Goal: Task Accomplishment & Management: Manage account settings

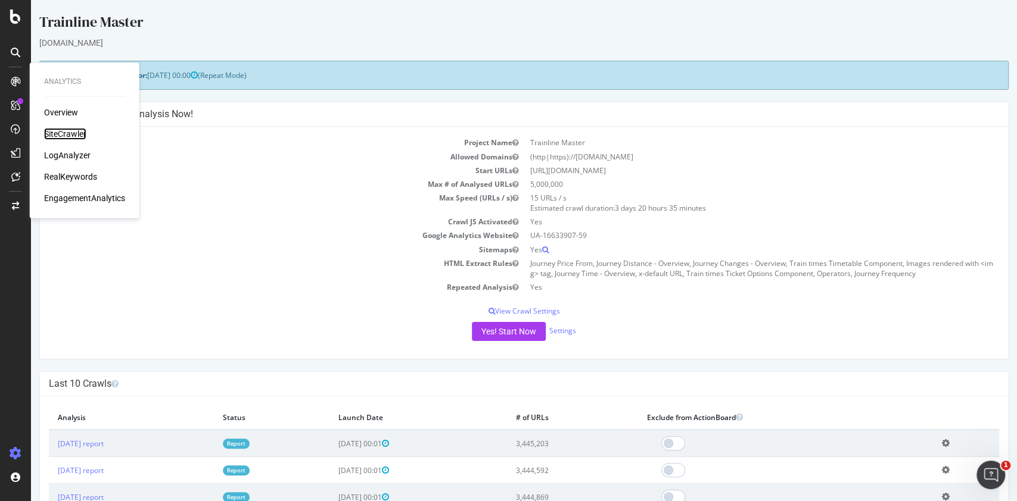
click at [76, 132] on div "SiteCrawler" at bounding box center [65, 134] width 42 height 12
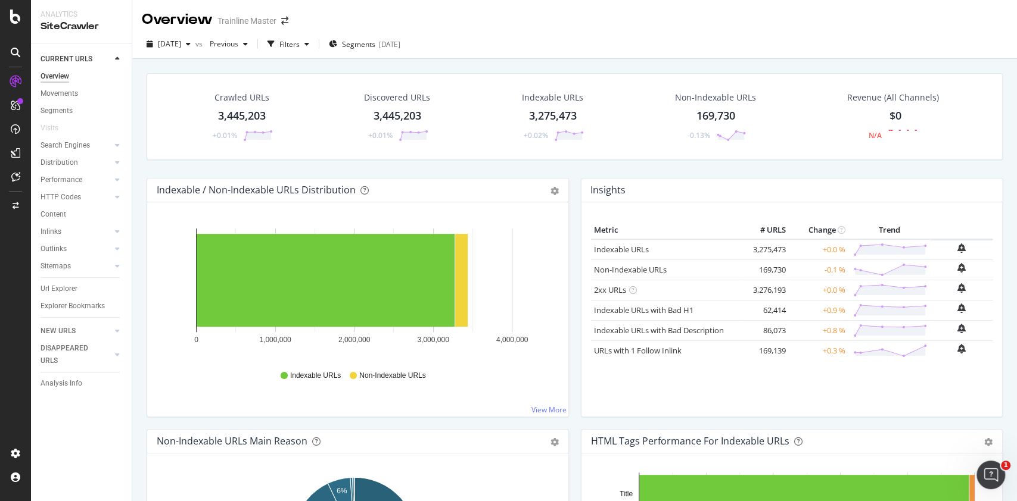
drag, startPoint x: 61, startPoint y: 292, endPoint x: 113, endPoint y: 313, distance: 55.8
click at [61, 292] on div "Url Explorer" at bounding box center [58, 289] width 37 height 13
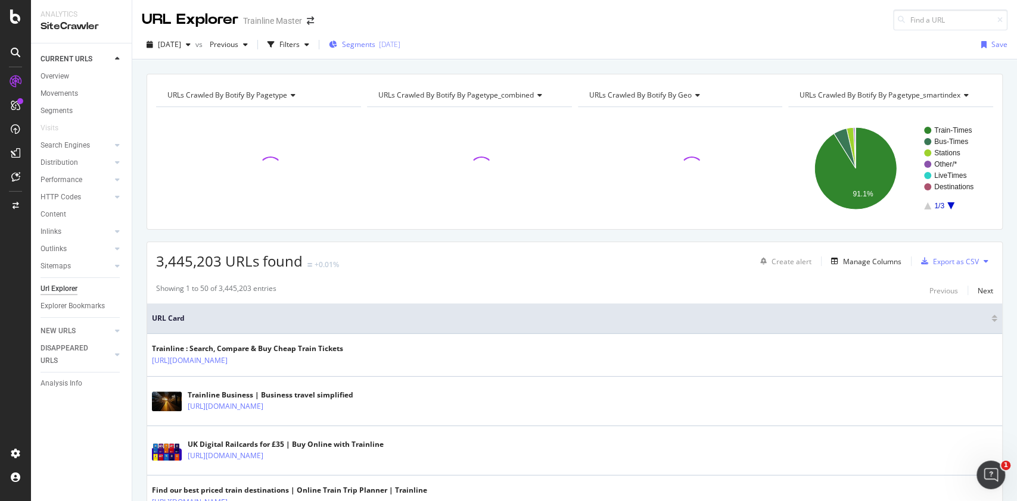
click at [375, 42] on span "Segments" at bounding box center [358, 44] width 33 height 10
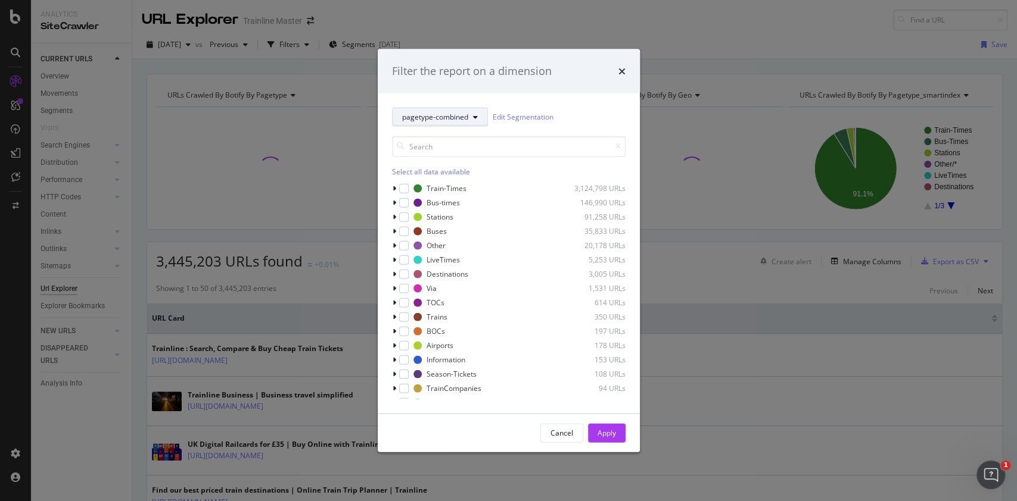
click at [413, 110] on button "pagetype-combined" at bounding box center [440, 116] width 96 height 19
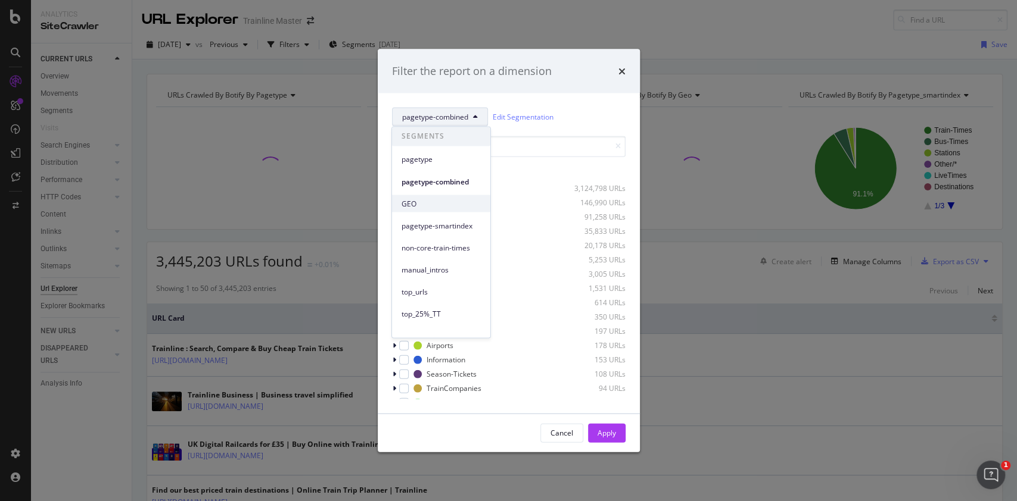
click at [444, 202] on span "GEO" at bounding box center [440, 203] width 79 height 11
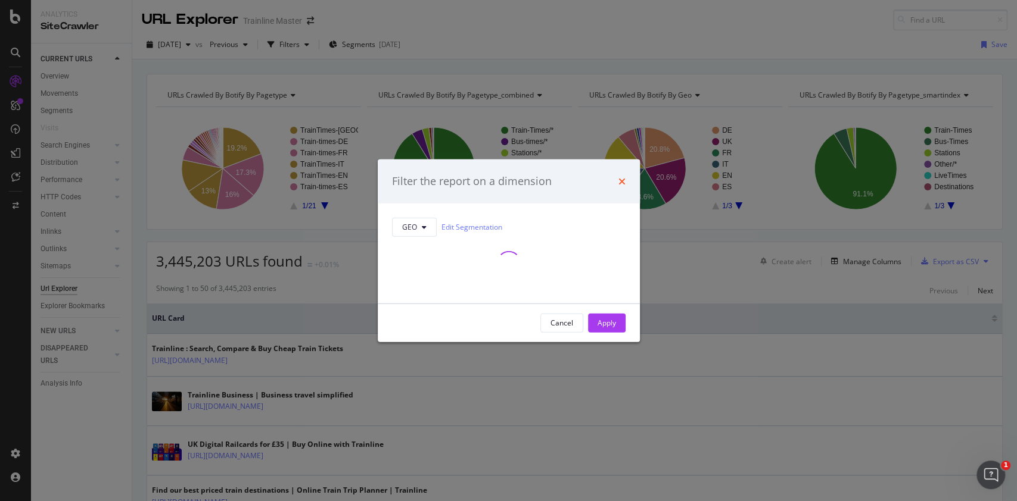
click at [622, 176] on icon "times" at bounding box center [621, 181] width 7 height 10
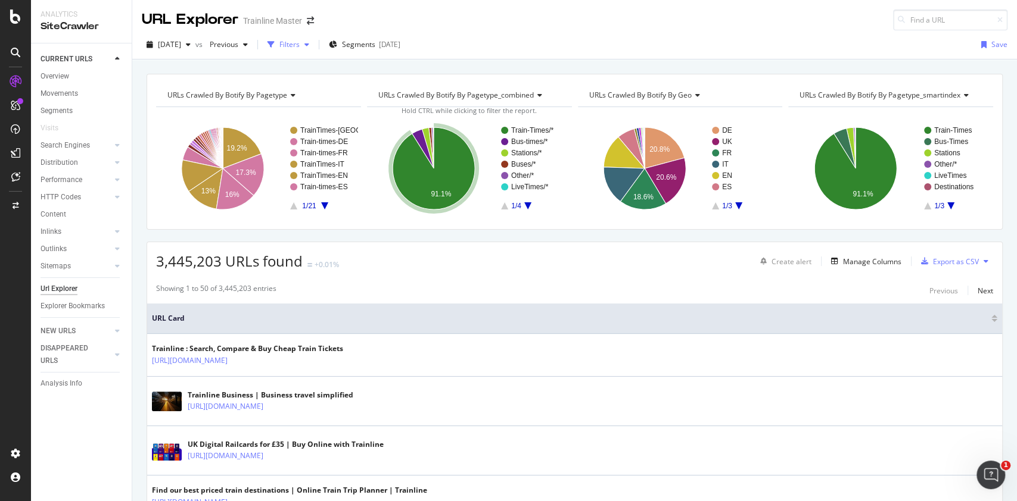
click at [304, 51] on div "Filters" at bounding box center [288, 45] width 51 height 18
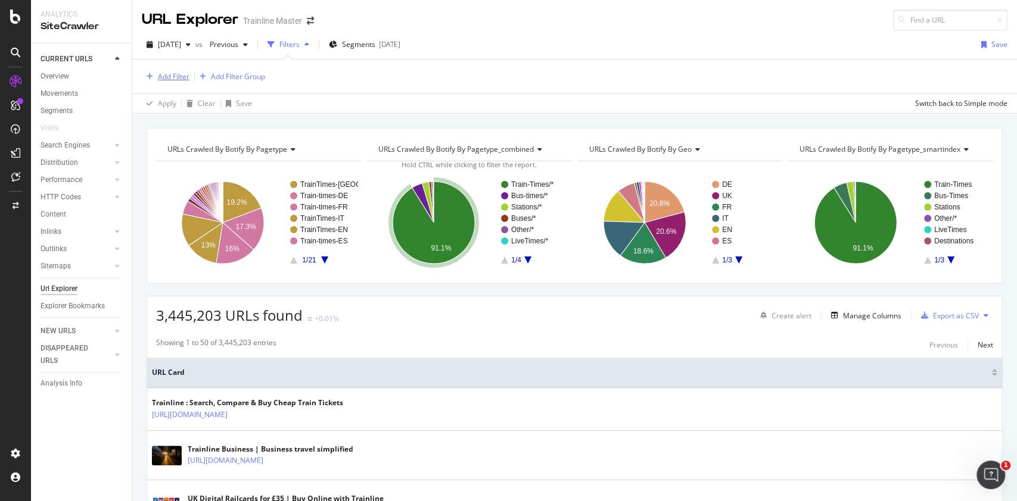
click at [166, 78] on div "Add Filter" at bounding box center [174, 76] width 32 height 10
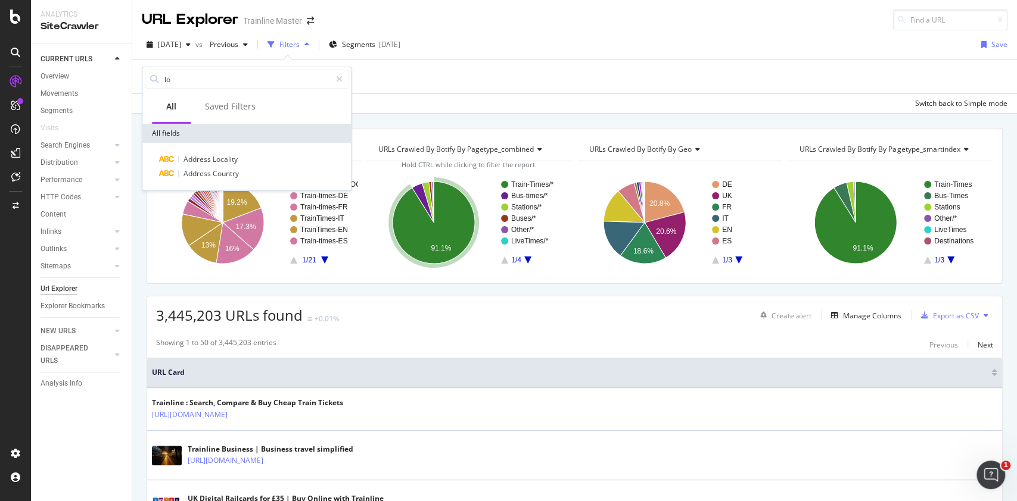
type input "l"
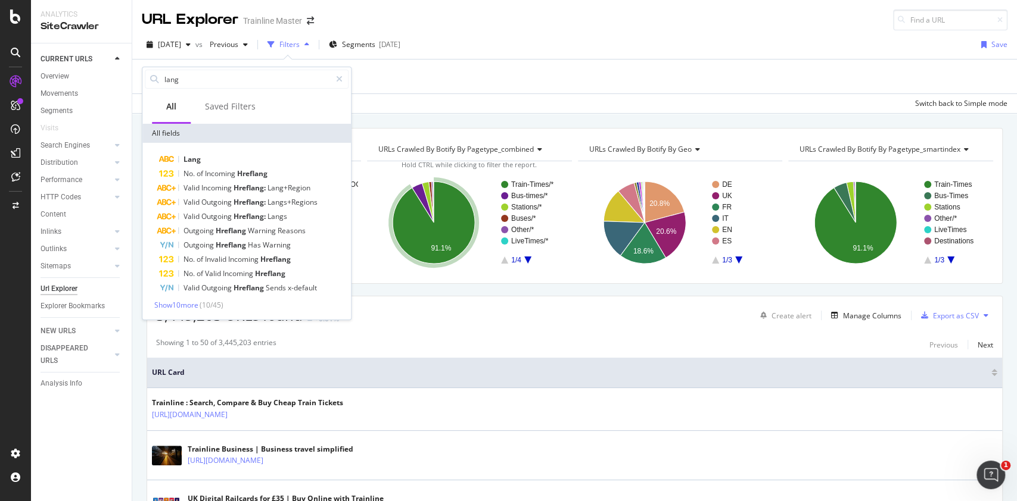
type input "lang"
click at [223, 145] on div "Lang No. of Incoming Hreflang Valid Incoming Hreflang: Lang+Region Valid Outgoi…" at bounding box center [246, 231] width 208 height 177
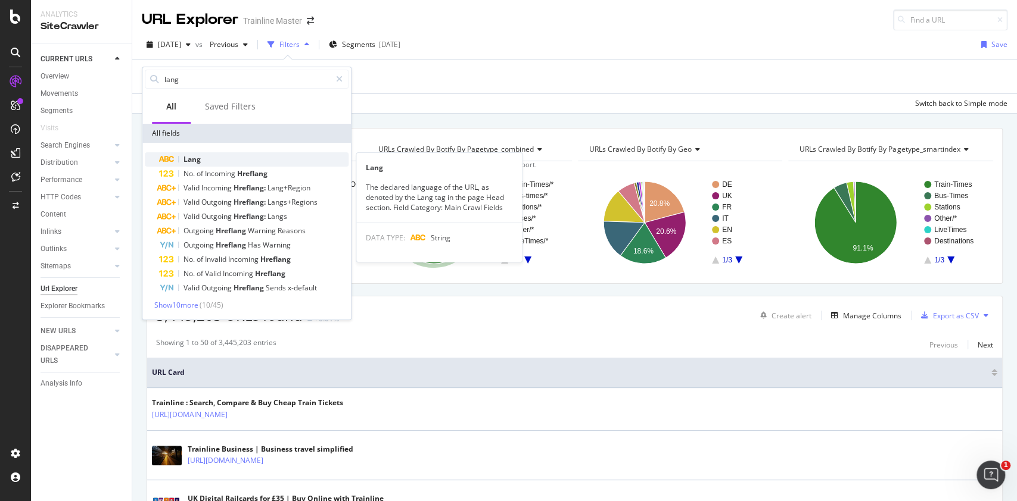
click at [225, 158] on div "Lang" at bounding box center [253, 159] width 189 height 14
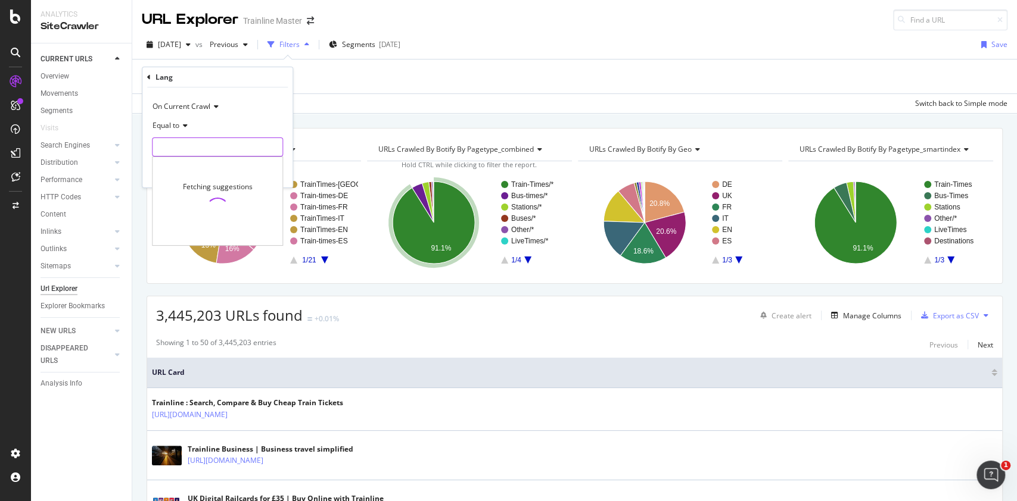
click at [191, 145] on input "text" at bounding box center [217, 147] width 130 height 19
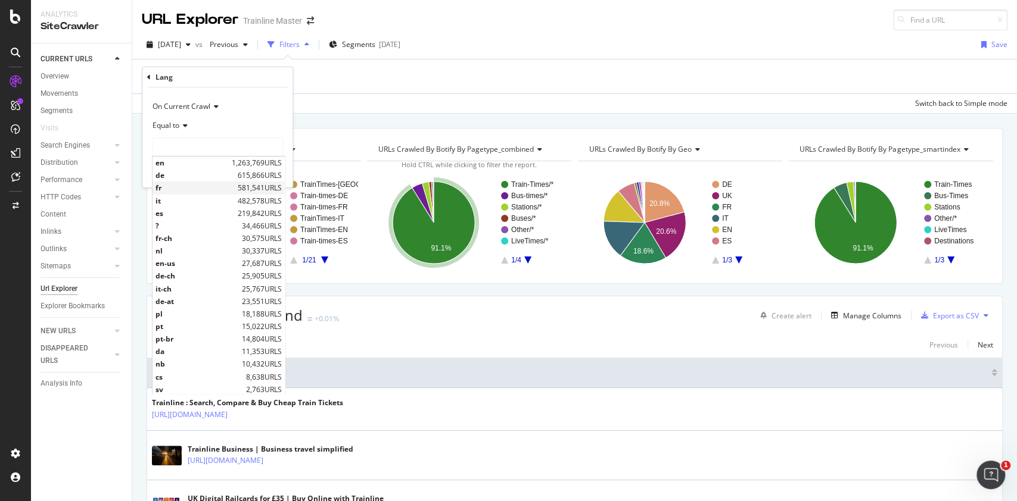
click at [162, 185] on span "fr" at bounding box center [194, 188] width 79 height 10
type input "fr"
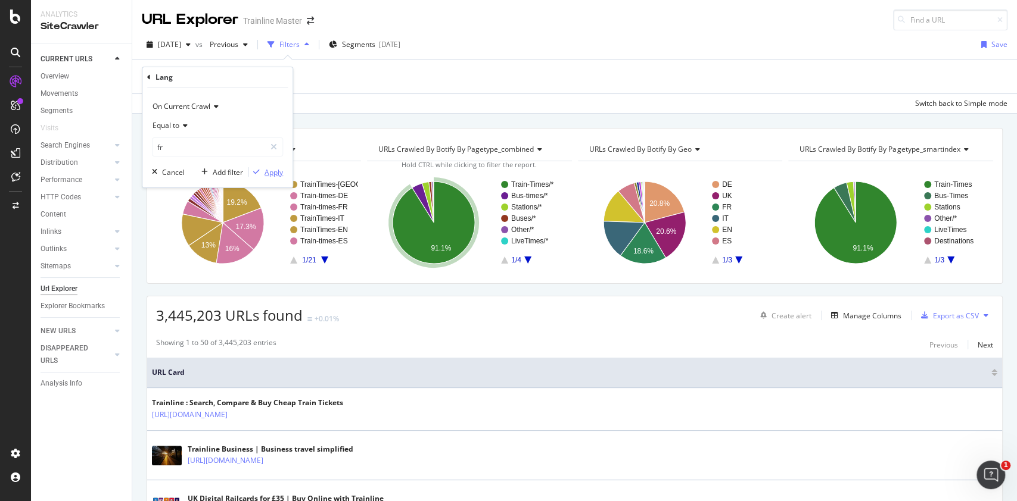
click at [265, 172] on div "Apply" at bounding box center [273, 172] width 18 height 10
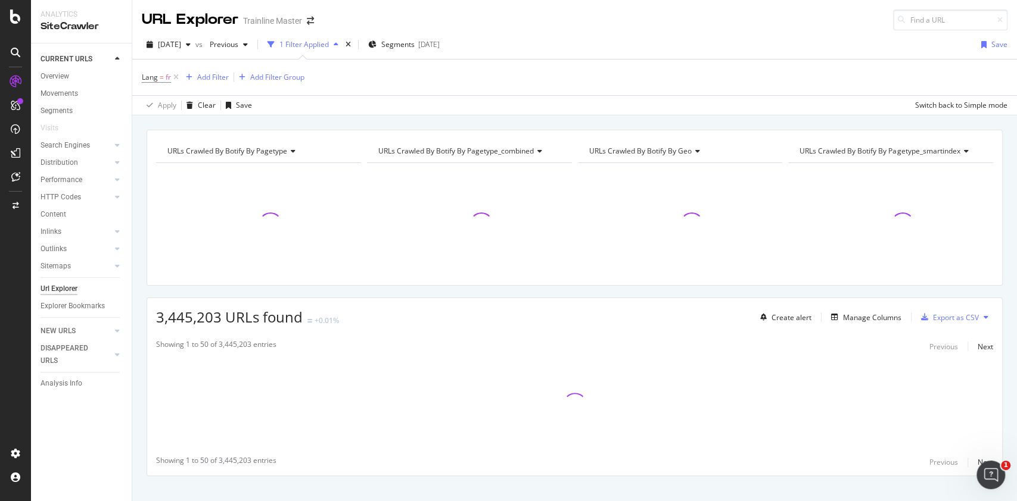
scroll to position [16, 0]
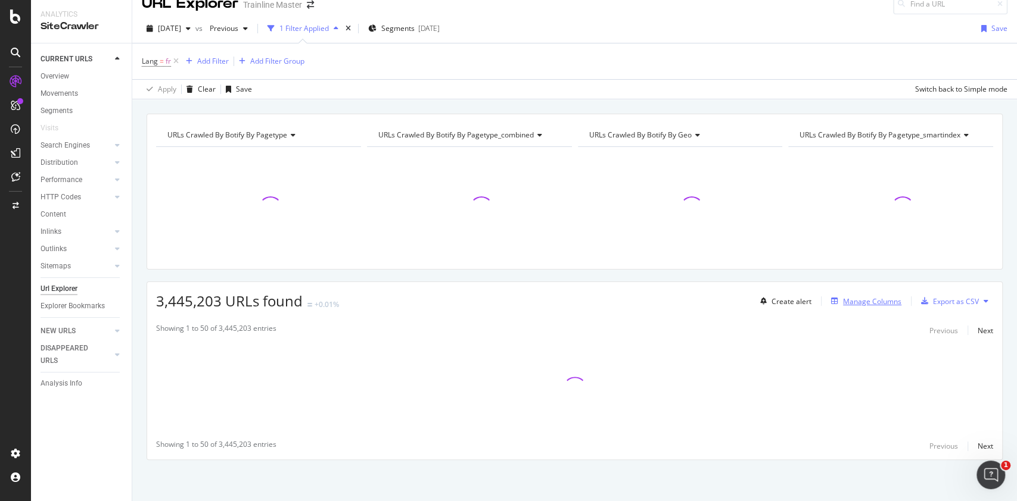
click at [860, 301] on div "Manage Columns" at bounding box center [872, 302] width 58 height 10
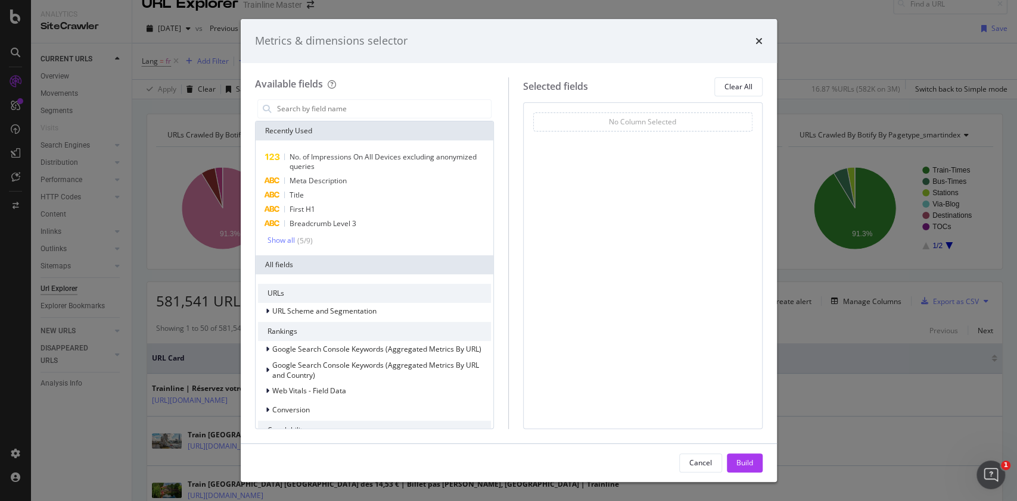
click at [151, 121] on div "Metrics & dimensions selector Available fields Recently Used No. of Impressions…" at bounding box center [508, 250] width 1017 height 501
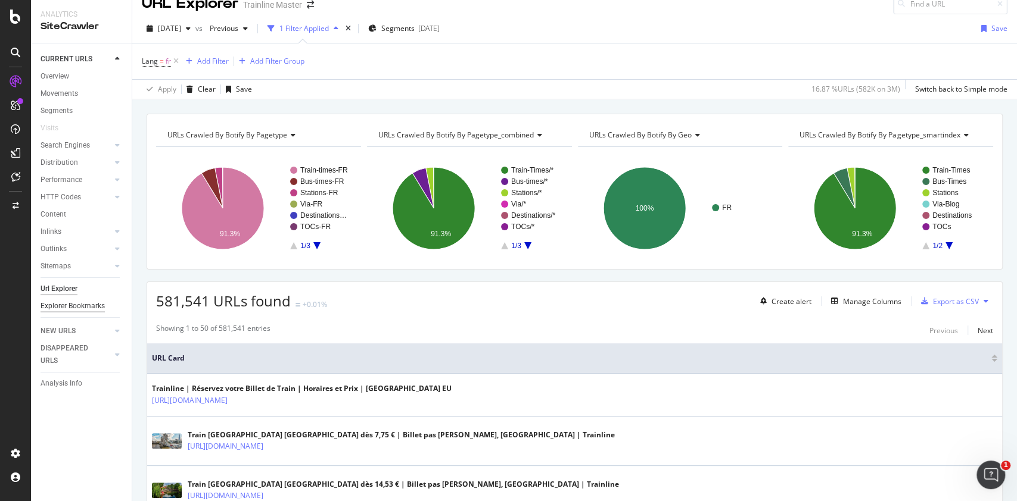
click at [75, 307] on div "Explorer Bookmarks" at bounding box center [72, 306] width 64 height 13
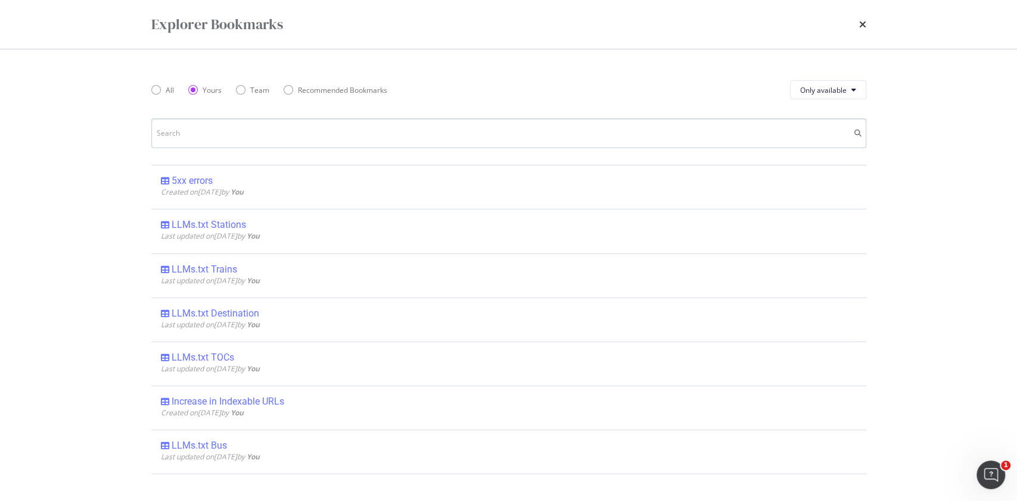
click at [225, 130] on input "modal" at bounding box center [508, 134] width 715 height 30
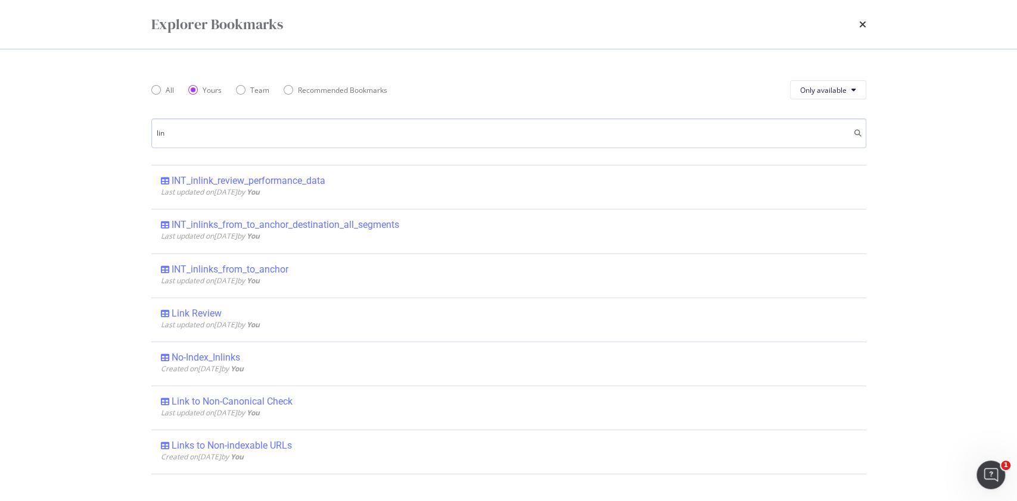
type input "link"
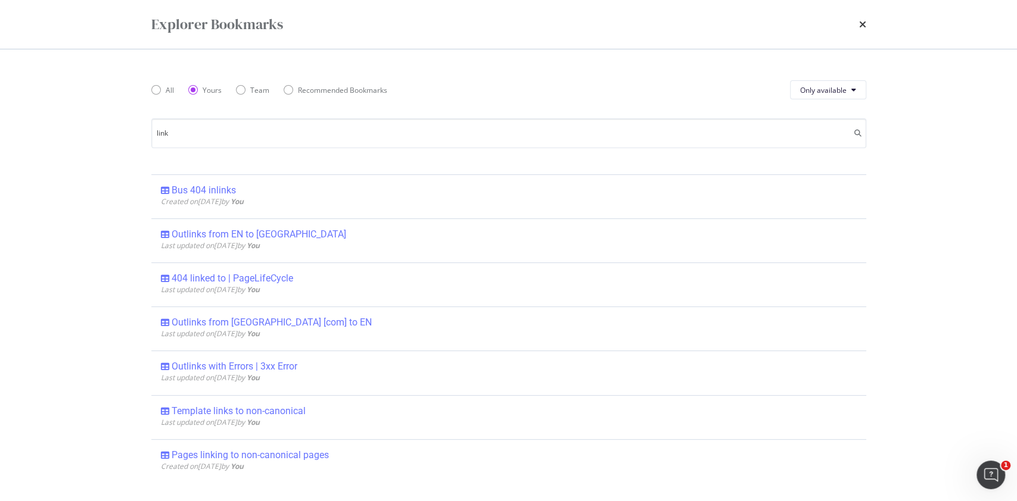
scroll to position [0, 0]
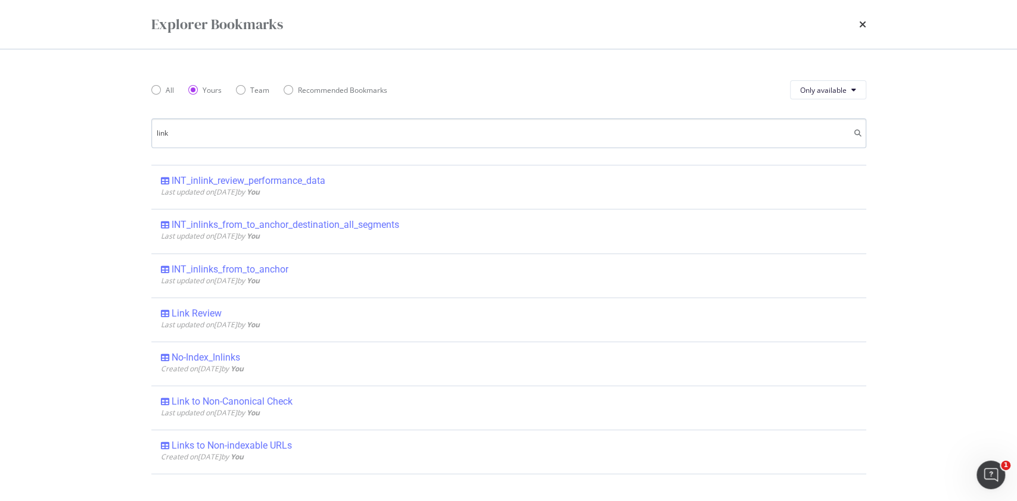
click at [182, 135] on input "link" at bounding box center [508, 134] width 715 height 30
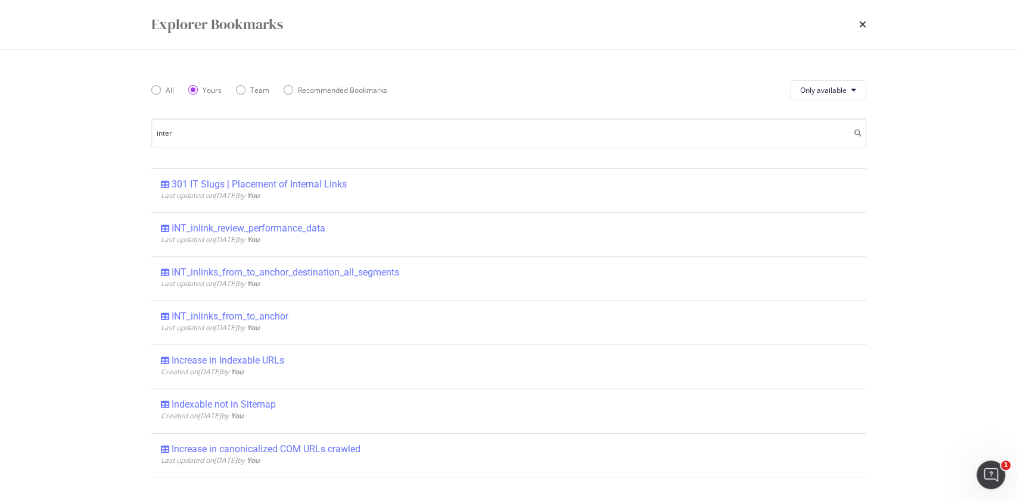
scroll to position [62, 0]
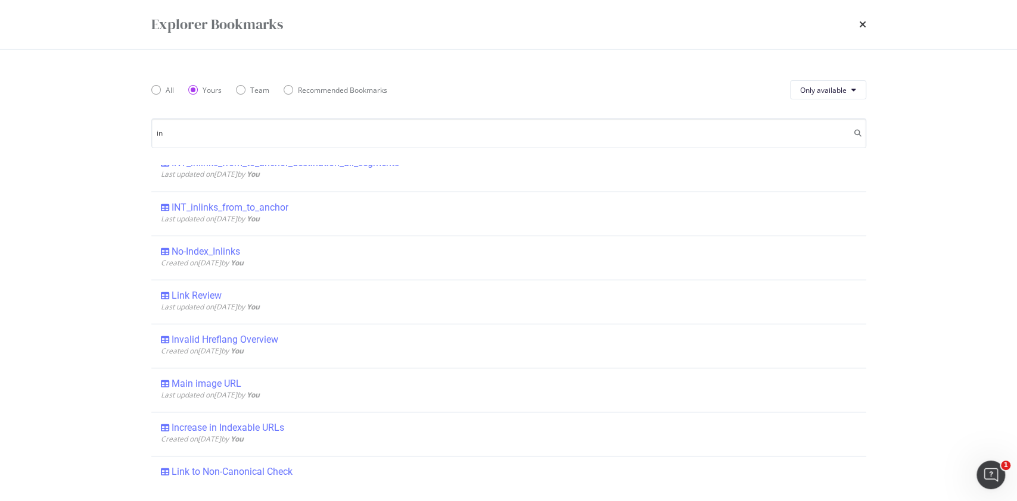
type input "i"
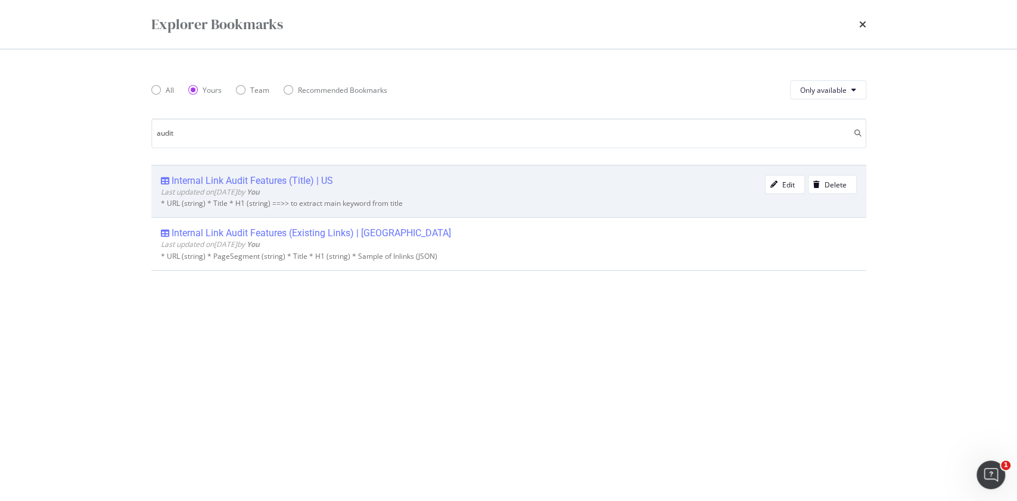
type input "audit"
click at [326, 189] on div "Last updated on [DATE] by You" at bounding box center [463, 192] width 604 height 10
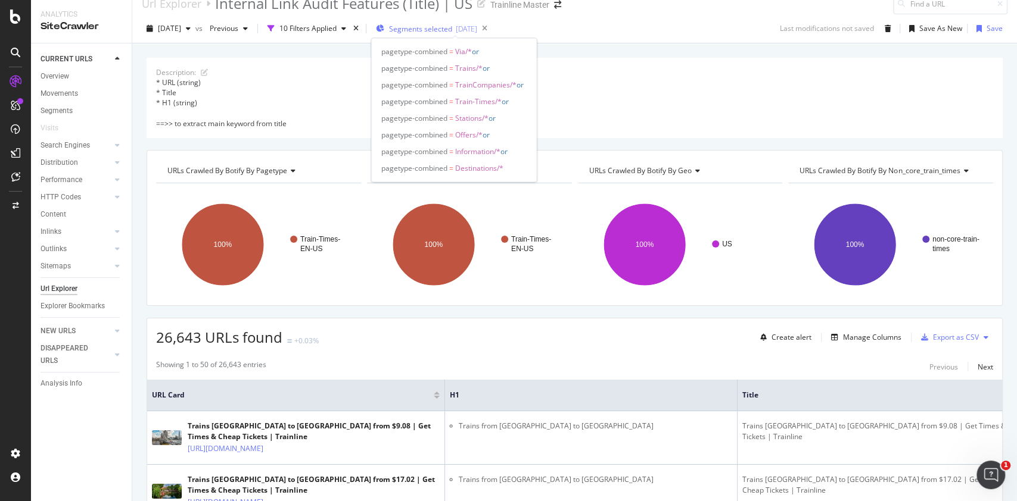
click at [423, 26] on span "Segments selected" at bounding box center [420, 29] width 63 height 10
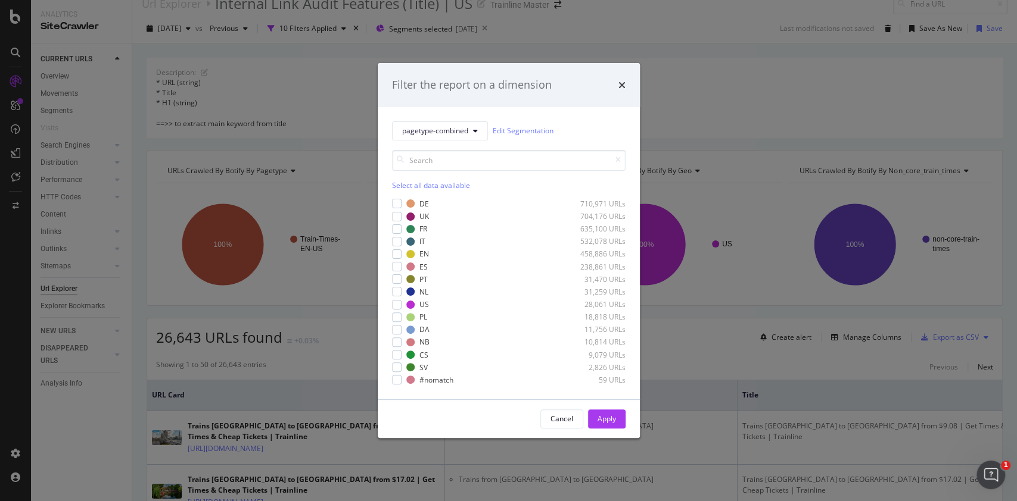
click at [620, 79] on div "times" at bounding box center [621, 84] width 7 height 15
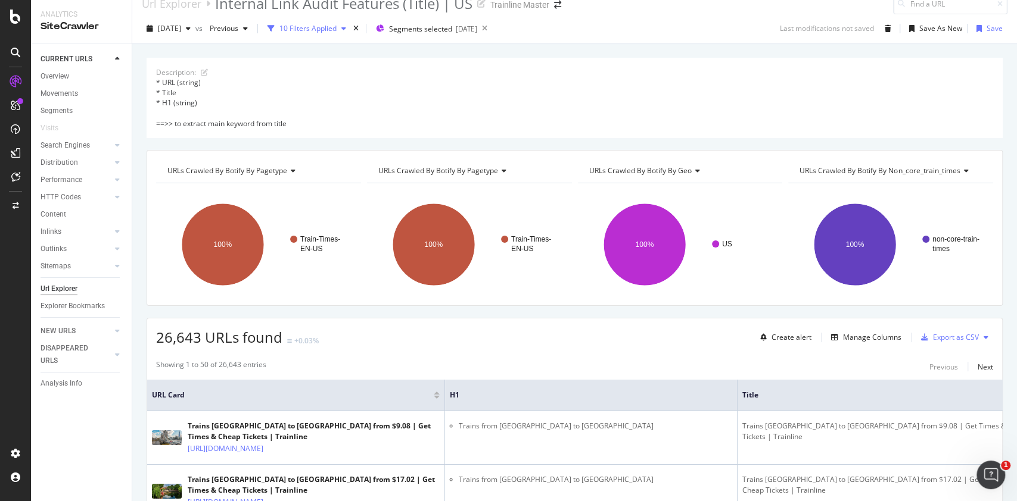
click at [333, 32] on div "10 Filters Applied" at bounding box center [307, 28] width 57 height 10
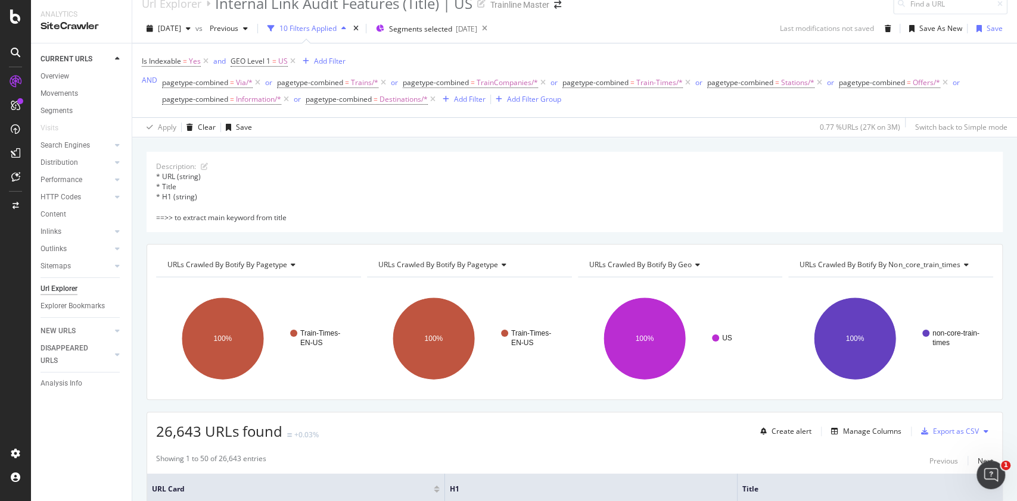
scroll to position [254, 0]
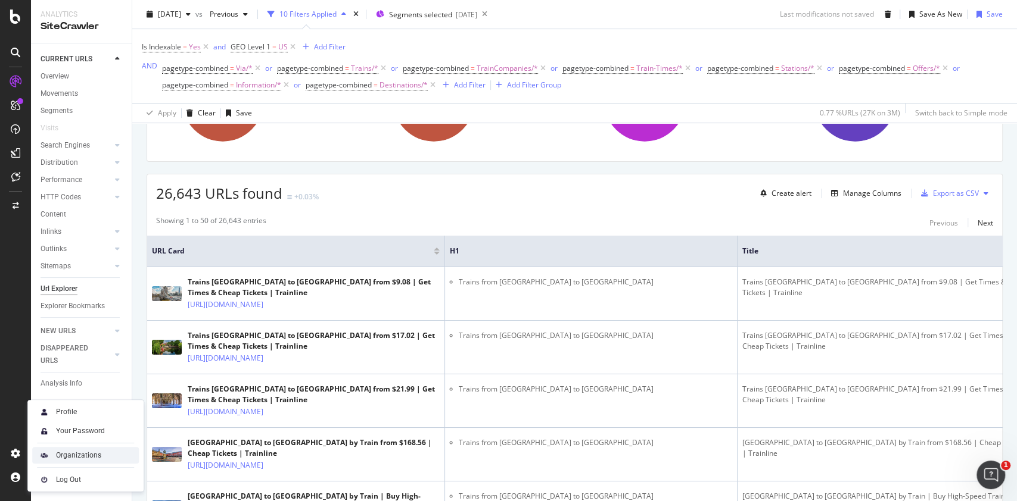
click at [96, 449] on div "Organizations" at bounding box center [85, 455] width 107 height 17
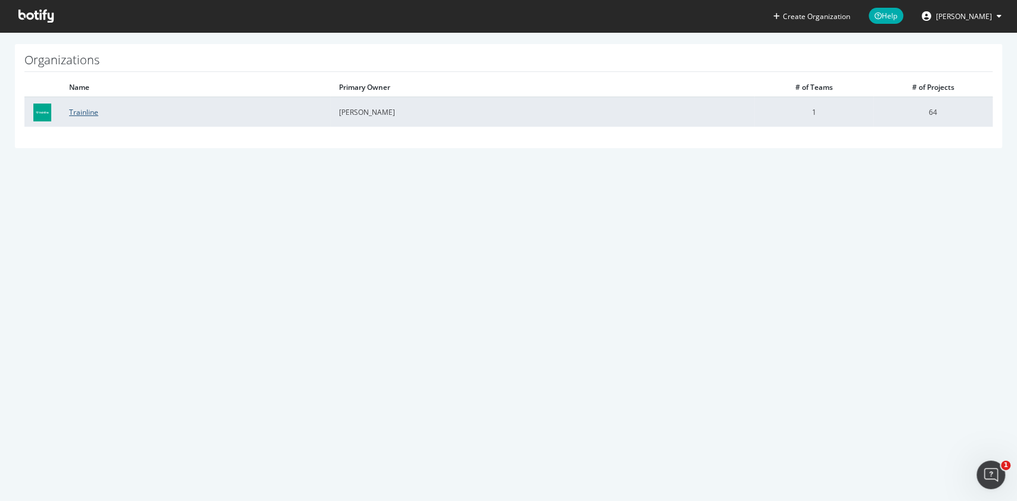
click at [85, 113] on link "Trainline" at bounding box center [83, 112] width 29 height 10
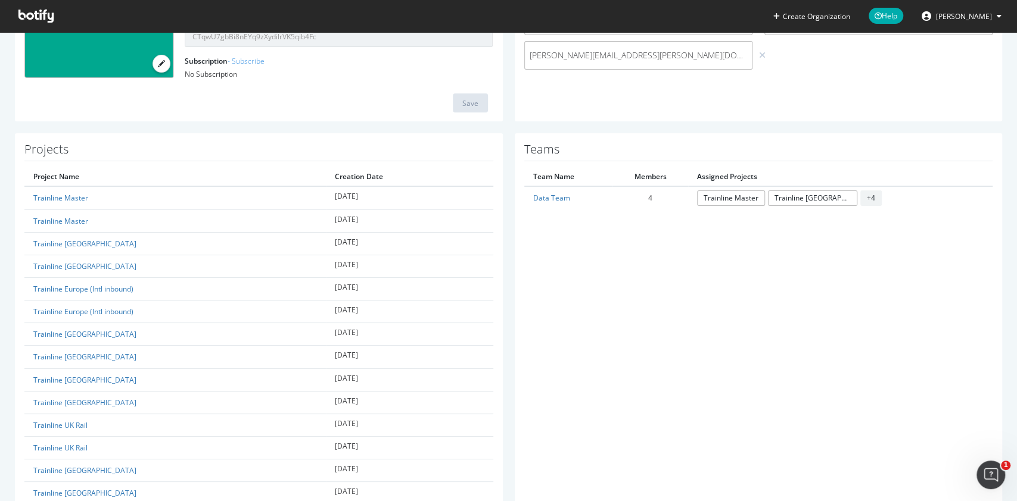
scroll to position [107, 0]
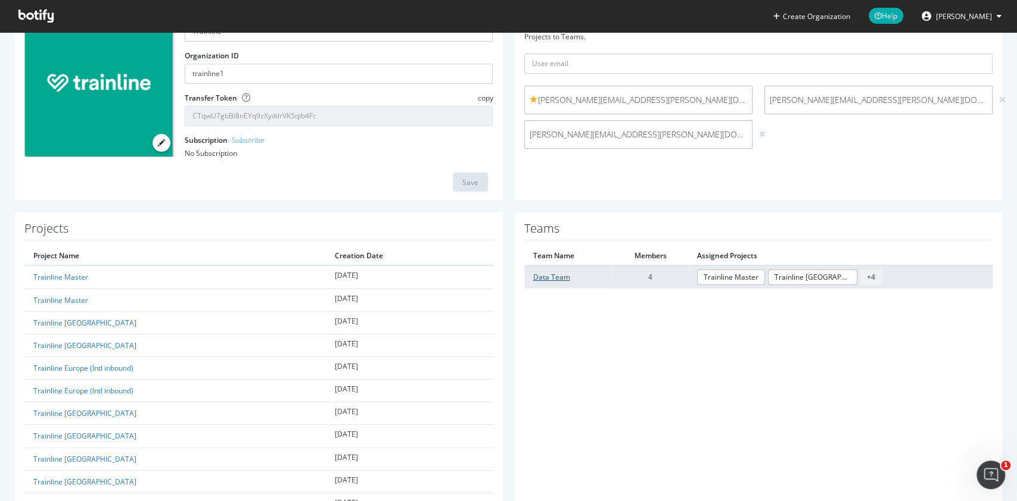
click at [550, 276] on link "Data Team" at bounding box center [551, 277] width 37 height 10
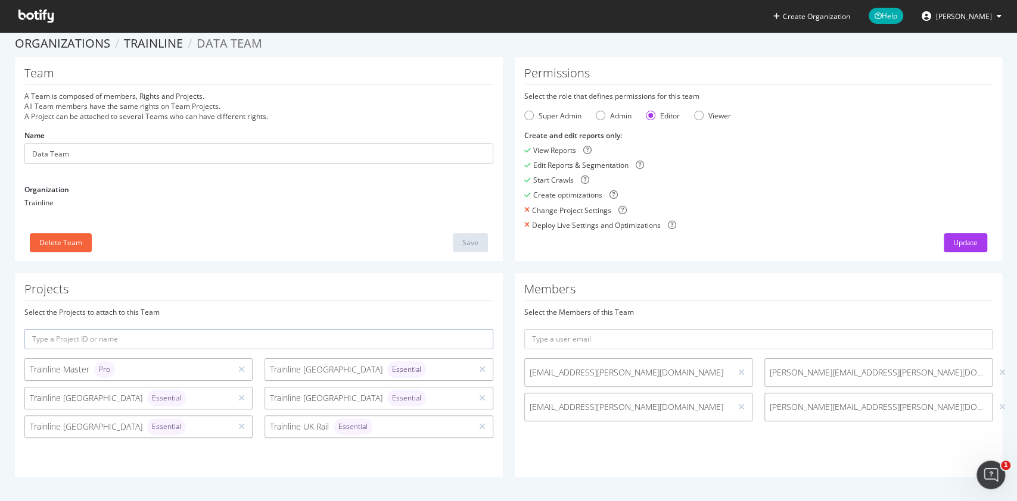
scroll to position [9, 0]
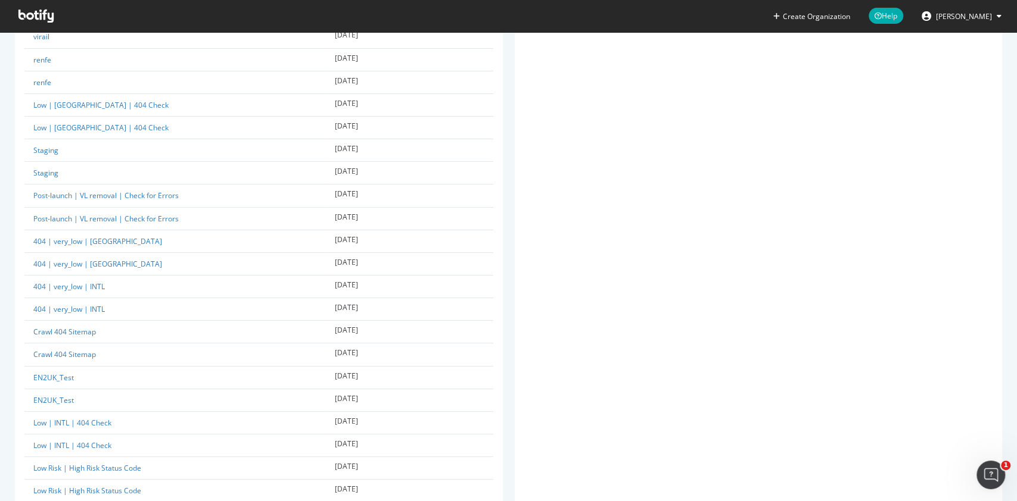
scroll to position [1377, 0]
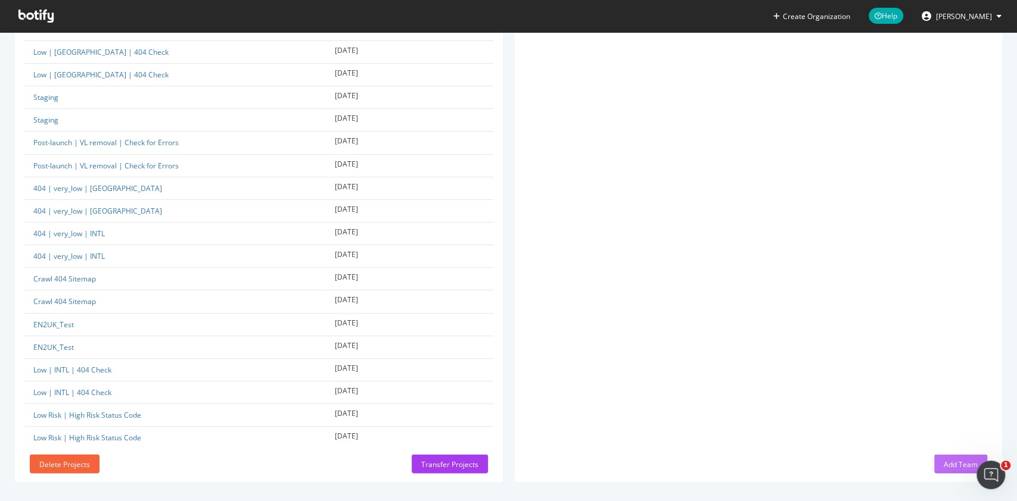
click at [943, 459] on div "Add Team" at bounding box center [960, 464] width 34 height 10
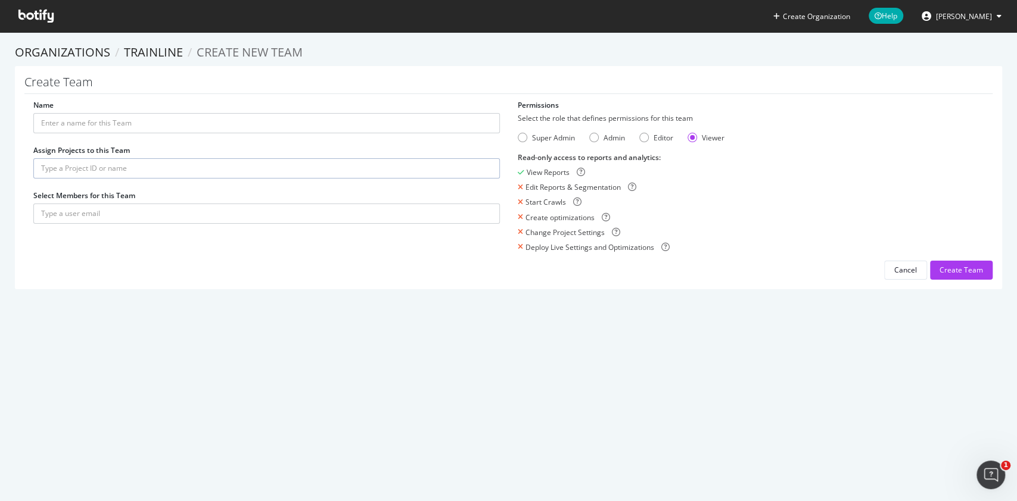
drag, startPoint x: 151, startPoint y: 103, endPoint x: 149, endPoint y: 115, distance: 12.0
click at [151, 108] on div "Name" at bounding box center [266, 116] width 466 height 33
click at [152, 123] on input "Name" at bounding box center [266, 123] width 466 height 20
type input "Acquisition Team"
click at [104, 167] on input "text" at bounding box center [266, 168] width 466 height 20
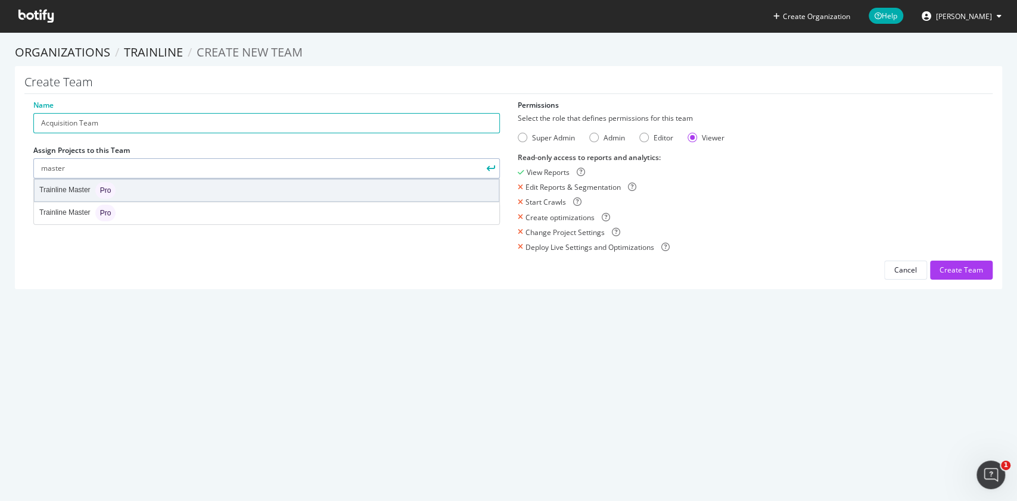
type input "master"
click at [144, 191] on div "Trainline Master Pro" at bounding box center [267, 190] width 464 height 21
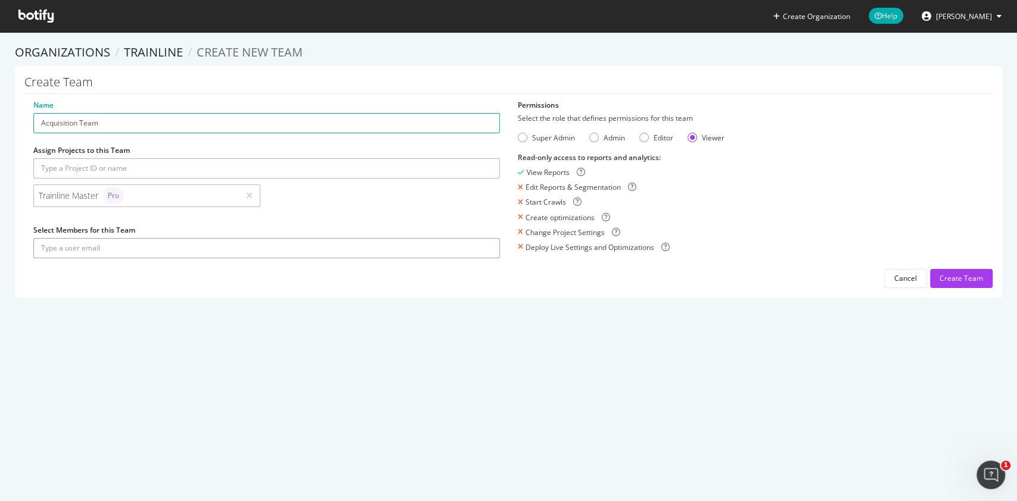
click at [124, 253] on input "text" at bounding box center [266, 248] width 466 height 20
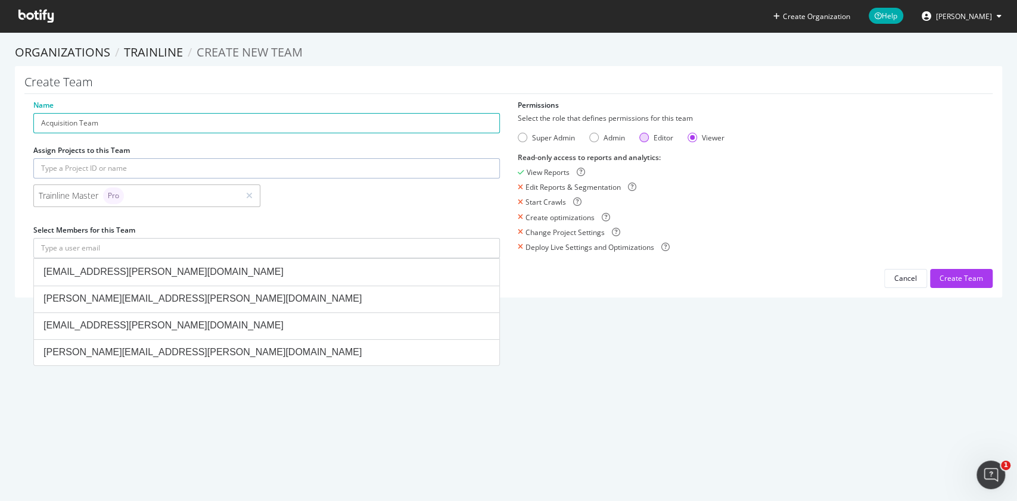
click at [641, 138] on div "Editor" at bounding box center [644, 138] width 10 height 10
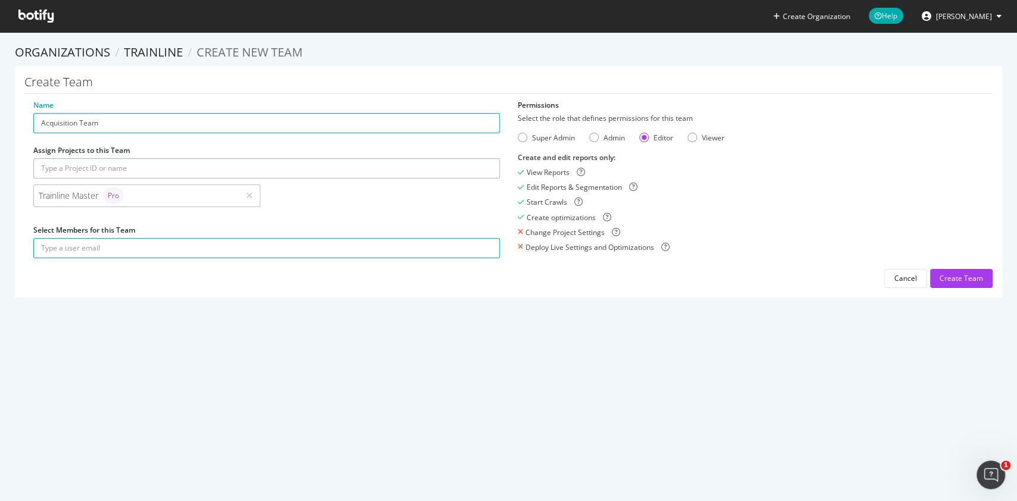
click at [695, 145] on form "Select the role that defines permissions for this team Super Admin Admin Editor…" at bounding box center [751, 182] width 466 height 139
click at [689, 143] on form "Select the role that defines permissions for this team Super Admin Admin Editor…" at bounding box center [751, 182] width 466 height 139
click at [688, 141] on div "Viewer" at bounding box center [692, 138] width 10 height 10
click at [157, 240] on input "text" at bounding box center [266, 248] width 466 height 20
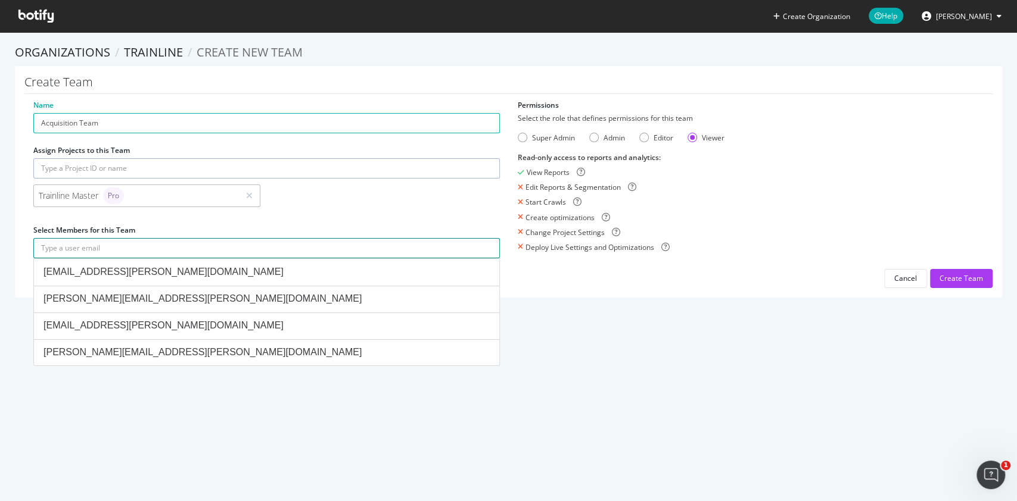
click at [107, 250] on input "text" at bounding box center [266, 248] width 466 height 20
paste input "[PERSON_NAME][EMAIL_ADDRESS][DOMAIN_NAME]"
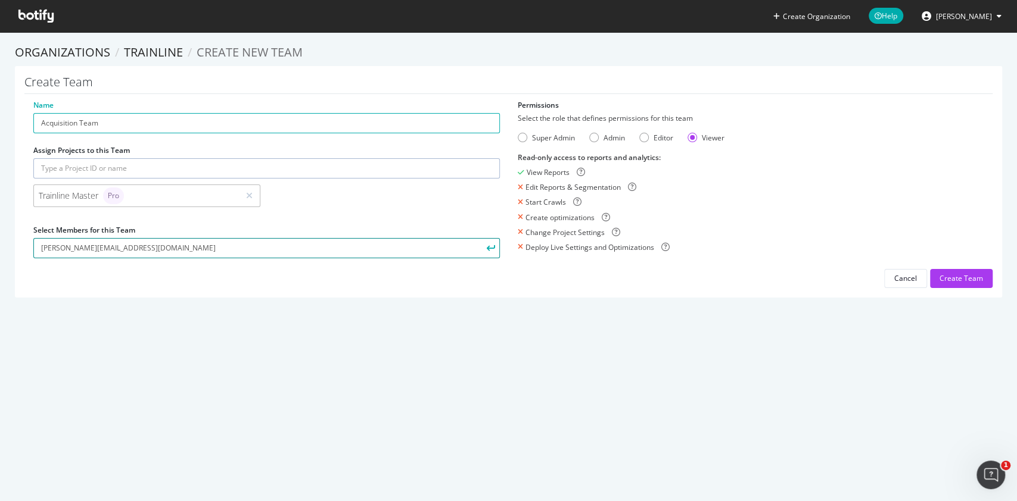
type input "[PERSON_NAME][EMAIL_ADDRESS][DOMAIN_NAME]"
click at [479, 238] on button "submit" at bounding box center [489, 248] width 20 height 20
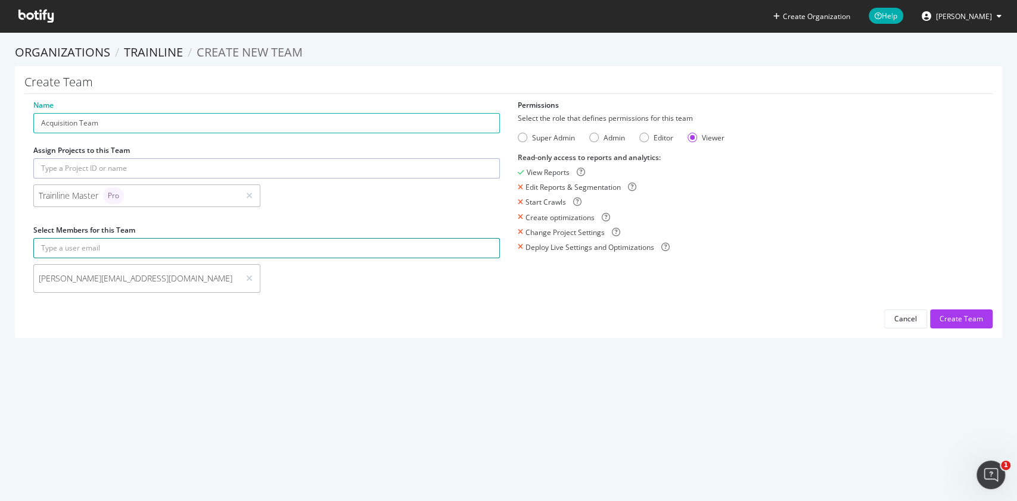
click at [162, 248] on input "text" at bounding box center [266, 248] width 466 height 20
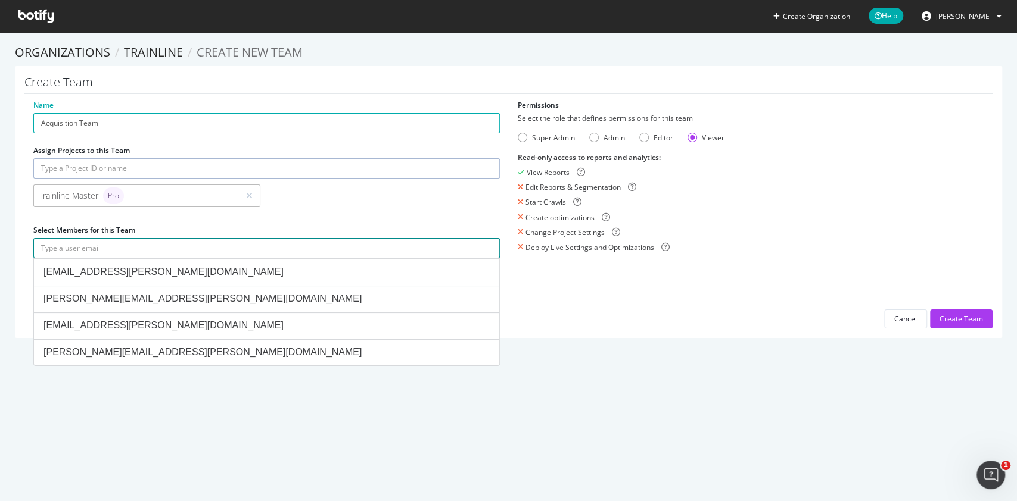
paste input "[PERSON_NAME][EMAIL_ADDRESS][DOMAIN_NAME]"
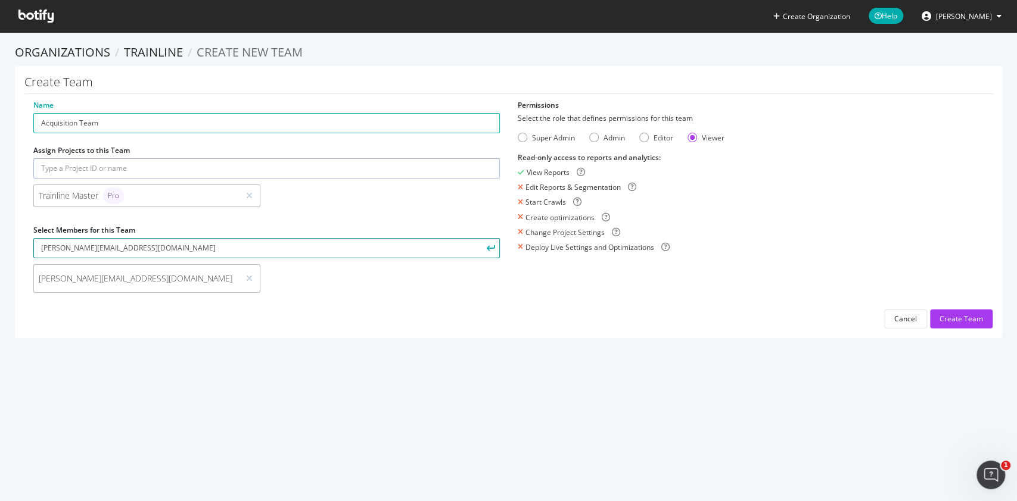
type input "[PERSON_NAME][EMAIL_ADDRESS][DOMAIN_NAME]"
click at [479, 238] on button "submit" at bounding box center [489, 248] width 20 height 20
click at [945, 319] on div "Create Team" at bounding box center [960, 319] width 43 height 10
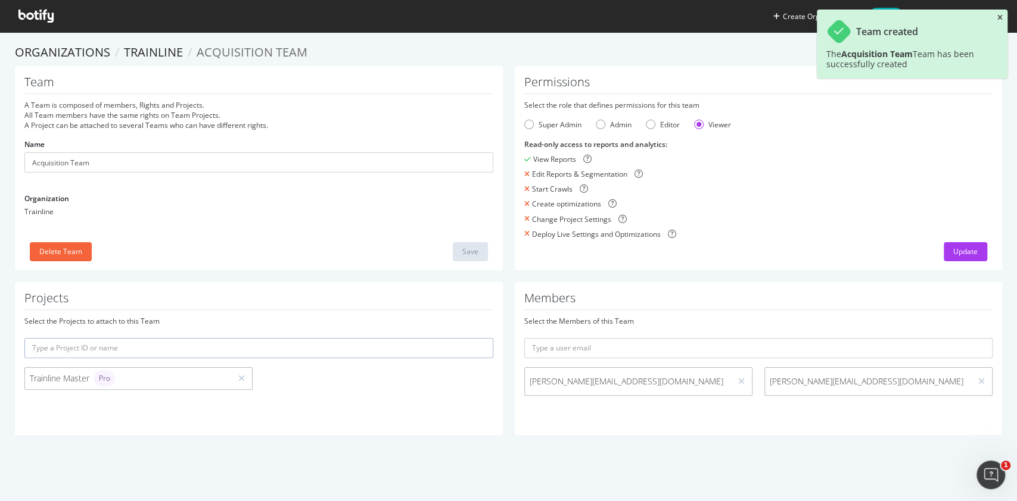
click at [997, 17] on icon "close toast" at bounding box center [999, 17] width 5 height 7
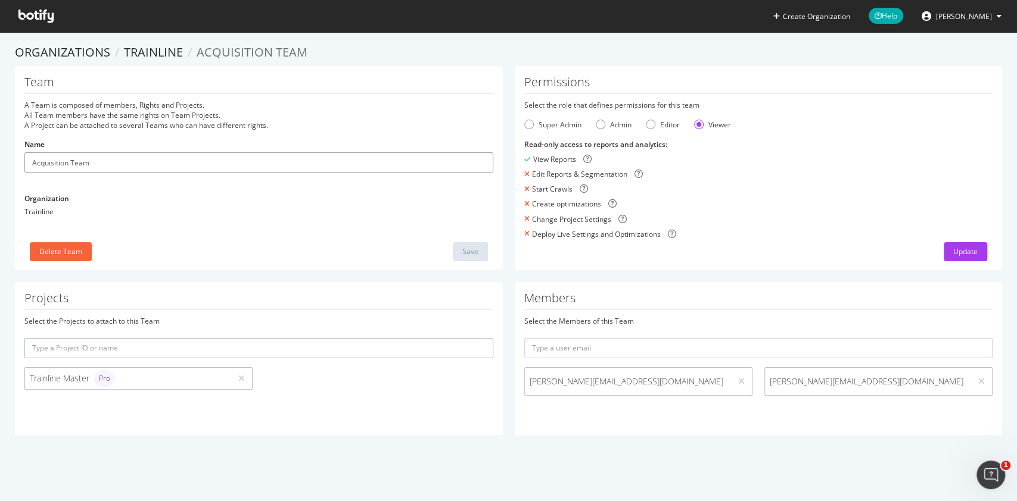
click at [132, 168] on input "Acquisition Team" at bounding box center [258, 162] width 469 height 20
drag, startPoint x: 68, startPoint y: 163, endPoint x: 0, endPoint y: 146, distance: 70.1
click at [0, 146] on section "Organizations Trainline Acquisition Team Team A Team is composed of members, Ri…" at bounding box center [508, 245] width 1017 height 427
type input "Activation Team"
click at [457, 238] on div "Team A Team is composed of members, Rights and Projects. All Team members have …" at bounding box center [259, 168] width 488 height 204
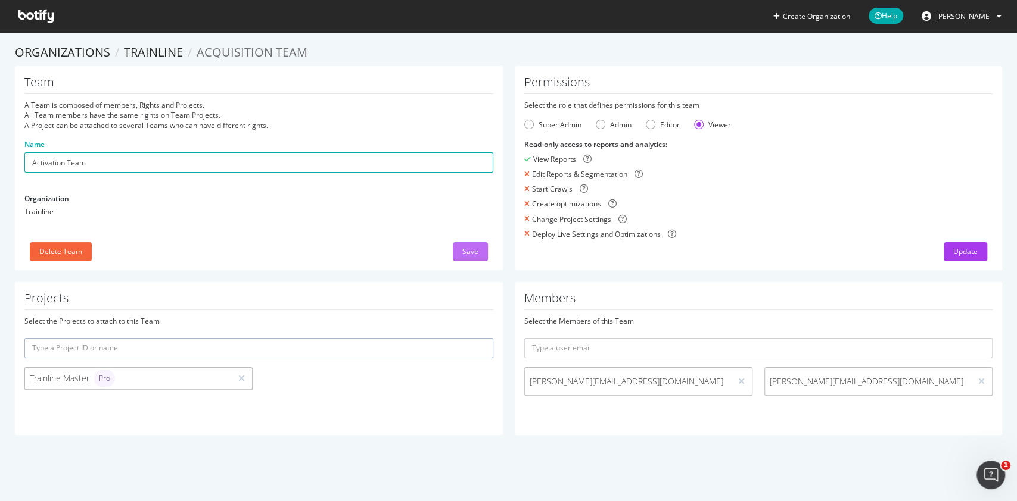
click at [462, 243] on div "Save" at bounding box center [470, 252] width 16 height 18
